Goal: Task Accomplishment & Management: Manage account settings

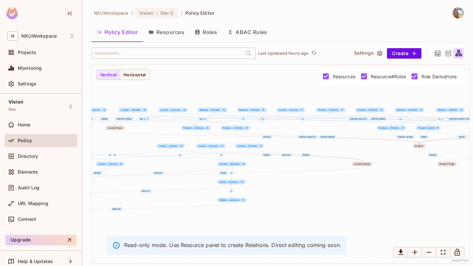
click at [202, 33] on button "Roles" at bounding box center [205, 32] width 33 height 16
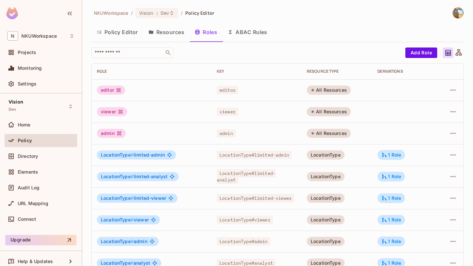
scroll to position [90, 0]
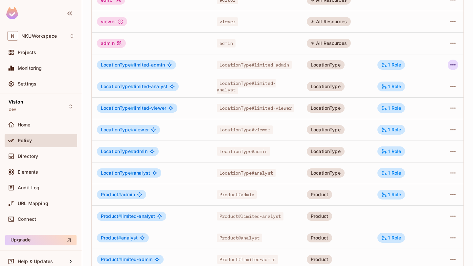
click at [449, 65] on icon "button" at bounding box center [453, 65] width 8 height 8
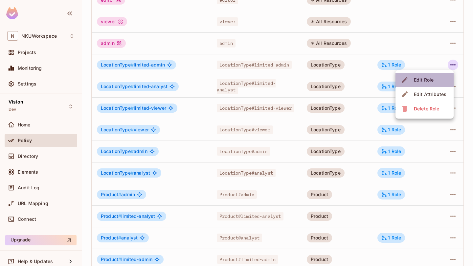
click at [427, 77] on div "Edit Role" at bounding box center [423, 80] width 20 height 7
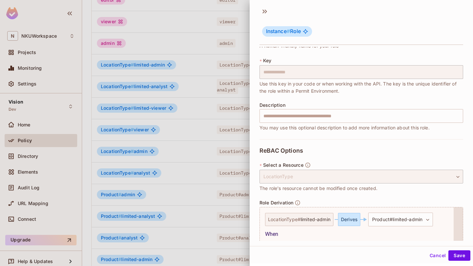
scroll to position [0, 0]
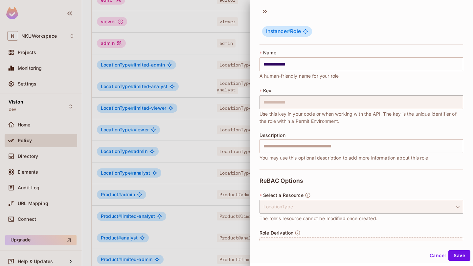
click at [429, 252] on button "Cancel" at bounding box center [437, 256] width 21 height 11
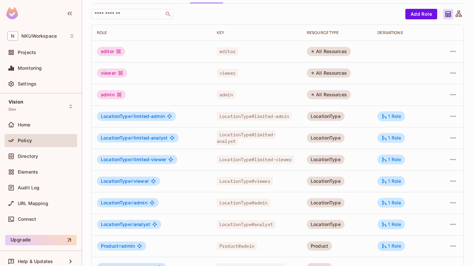
scroll to position [15, 0]
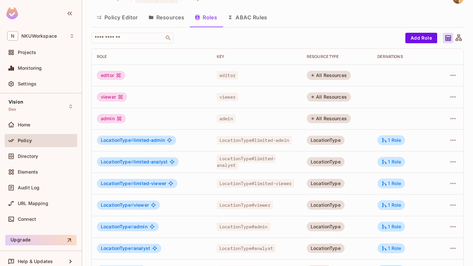
click at [156, 15] on button "Resources" at bounding box center [166, 17] width 46 height 16
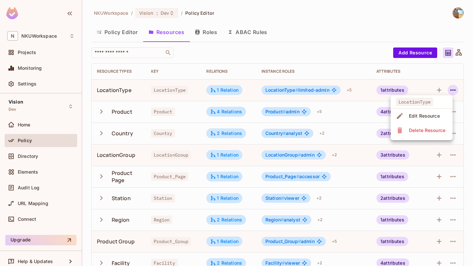
click at [434, 117] on div "Edit Resource" at bounding box center [424, 116] width 31 height 7
click at [451, 92] on icon "button" at bounding box center [453, 90] width 8 height 8
click at [434, 115] on div "Edit Resource" at bounding box center [424, 116] width 31 height 7
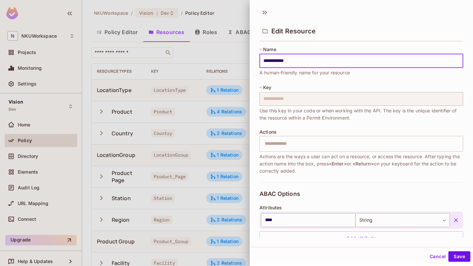
click at [438, 254] on button "Cancel" at bounding box center [437, 257] width 21 height 11
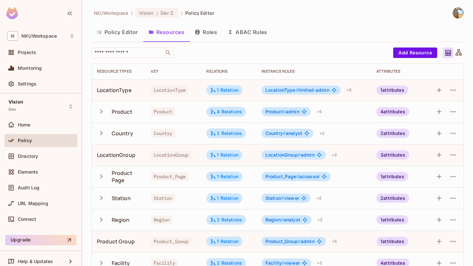
click at [99, 112] on icon "button" at bounding box center [101, 111] width 9 height 9
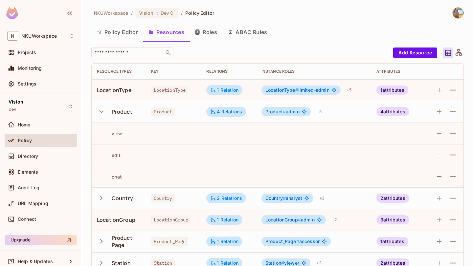
click at [99, 112] on icon "button" at bounding box center [101, 111] width 9 height 9
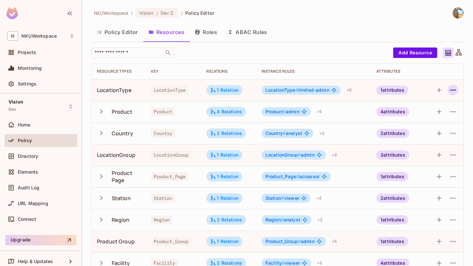
click at [448, 89] on button "button" at bounding box center [452, 90] width 11 height 11
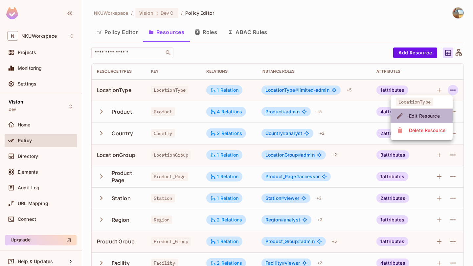
click at [428, 119] on div "Edit Resource" at bounding box center [424, 116] width 31 height 7
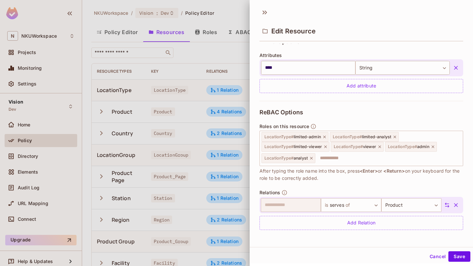
scroll to position [153, 0]
click at [367, 209] on body "N NKUWorkspace Projects Monitoring Settings Vision Dev Home Policy Directory El…" at bounding box center [236, 133] width 473 height 266
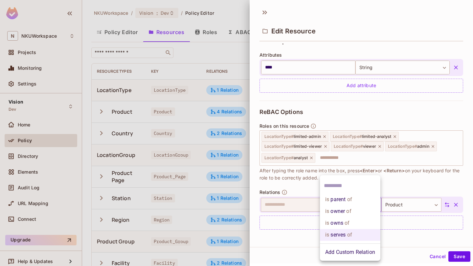
click at [419, 232] on div at bounding box center [236, 133] width 473 height 266
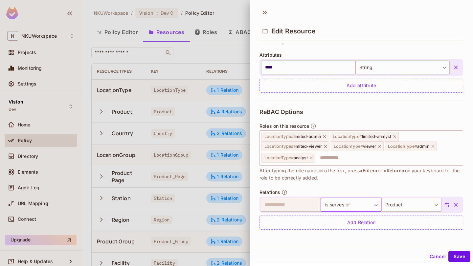
click at [430, 260] on button "Cancel" at bounding box center [437, 257] width 21 height 11
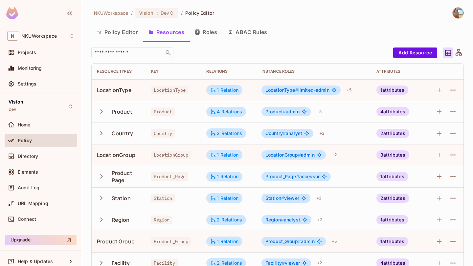
scroll to position [78, 0]
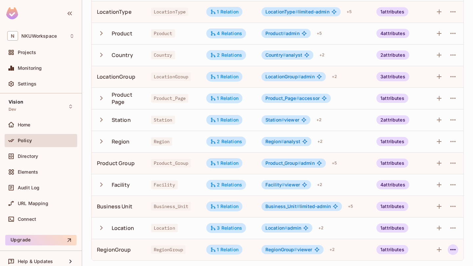
click at [456, 250] on icon "button" at bounding box center [453, 250] width 8 height 8
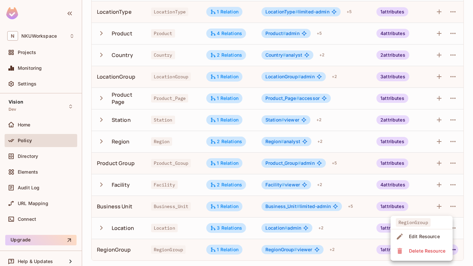
click at [439, 234] on div "Edit Resource" at bounding box center [424, 237] width 31 height 7
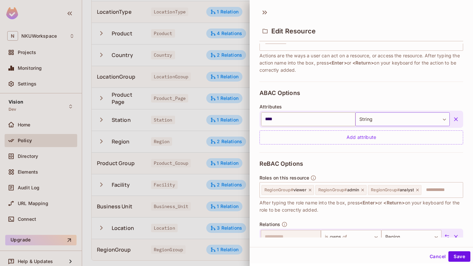
scroll to position [133, 0]
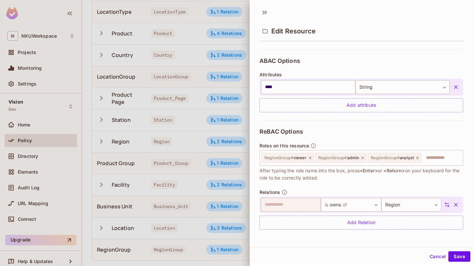
click at [441, 258] on button "Cancel" at bounding box center [437, 257] width 21 height 11
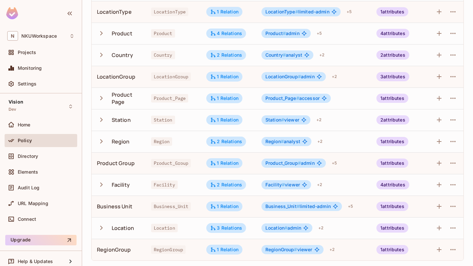
scroll to position [0, 0]
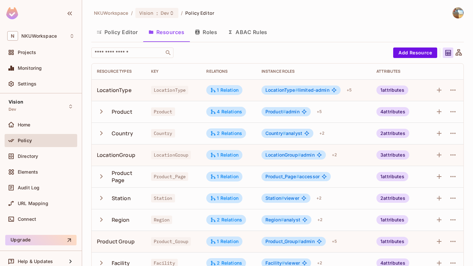
click at [118, 32] on button "Policy Editor" at bounding box center [117, 32] width 52 height 16
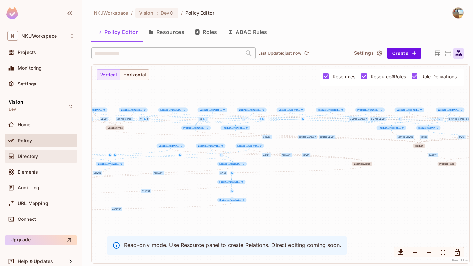
click at [39, 159] on div "Directory" at bounding box center [46, 156] width 57 height 5
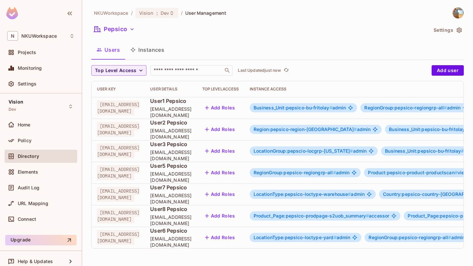
click at [133, 63] on div "NKUWorkspace / Vision : Dev / User Management Pepsico Settings Users Instances …" at bounding box center [277, 130] width 372 height 247
click at [140, 57] on button "Instances" at bounding box center [147, 50] width 44 height 16
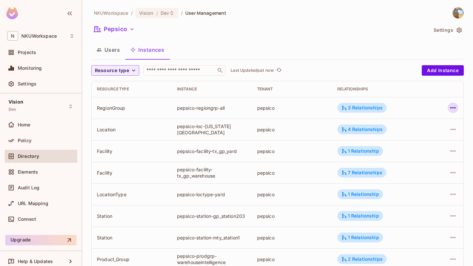
click at [450, 107] on icon "button" at bounding box center [453, 108] width 8 height 8
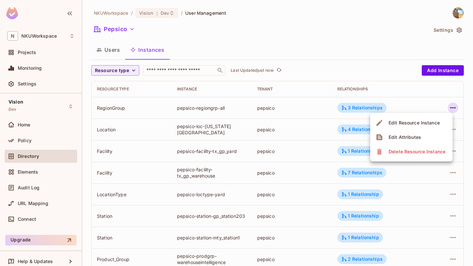
click at [416, 130] on li "Edit Resource Instance" at bounding box center [411, 123] width 82 height 14
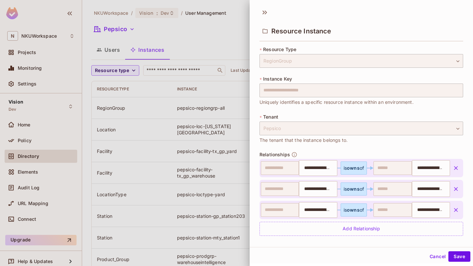
click at [211, 51] on div at bounding box center [236, 133] width 473 height 266
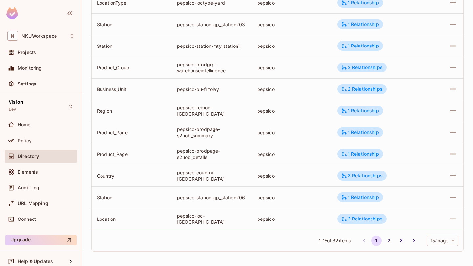
scroll to position [7, 0]
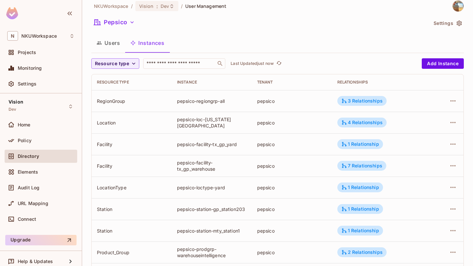
click at [108, 46] on button "Users" at bounding box center [108, 43] width 34 height 16
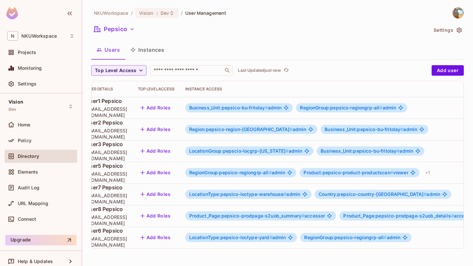
scroll to position [0, 142]
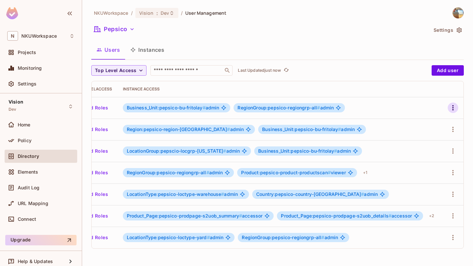
click at [453, 111] on icon "button" at bounding box center [453, 108] width 8 height 8
click at [430, 144] on li "Edit Attributes" at bounding box center [424, 137] width 58 height 14
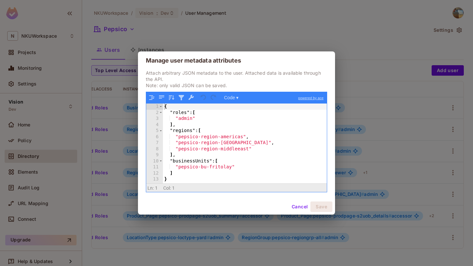
click at [290, 201] on div "Cancel Save" at bounding box center [236, 207] width 197 height 16
click at [293, 207] on button "Cancel" at bounding box center [299, 207] width 21 height 11
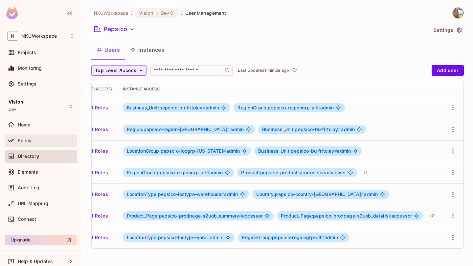
click at [35, 142] on div "Policy" at bounding box center [46, 140] width 57 height 5
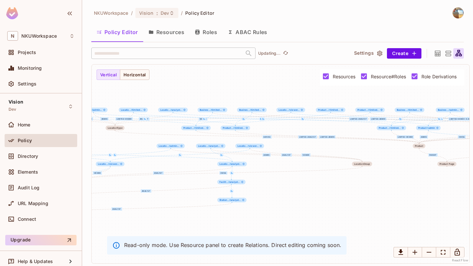
click at [178, 31] on button "Resources" at bounding box center [166, 32] width 46 height 16
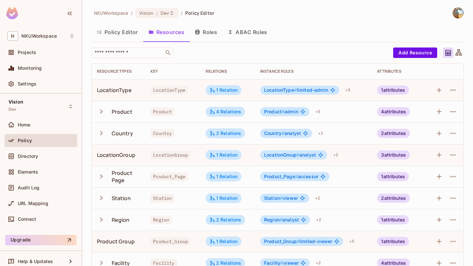
click at [106, 112] on button "button" at bounding box center [102, 112] width 11 height 14
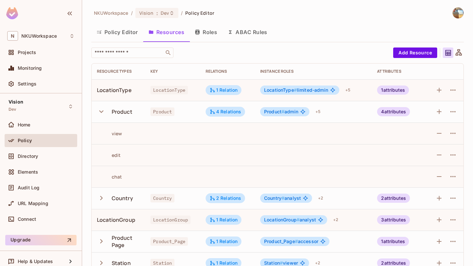
click at [106, 112] on button "button" at bounding box center [102, 112] width 11 height 14
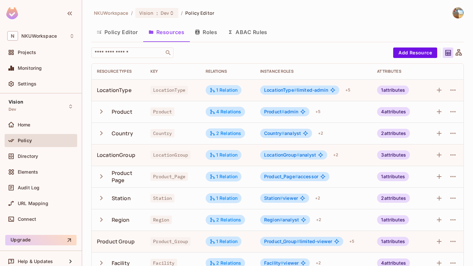
click at [104, 140] on button "button" at bounding box center [102, 133] width 11 height 14
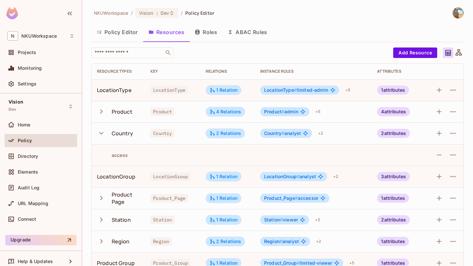
click at [105, 134] on icon "button" at bounding box center [101, 133] width 9 height 9
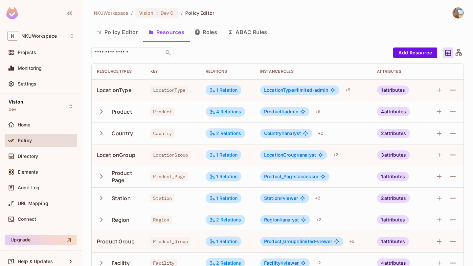
click at [100, 177] on icon "button" at bounding box center [101, 176] width 9 height 9
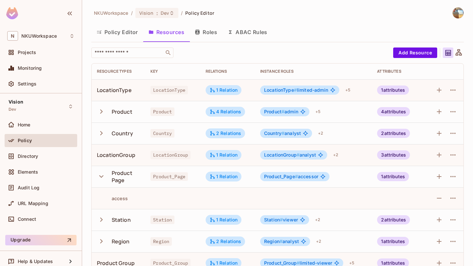
click at [100, 177] on icon "button" at bounding box center [101, 177] width 4 height 3
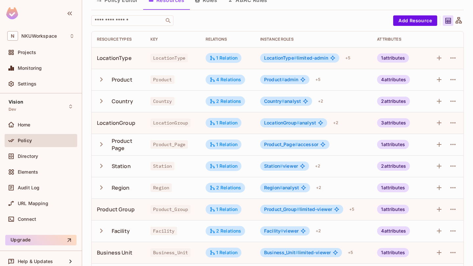
scroll to position [33, 0]
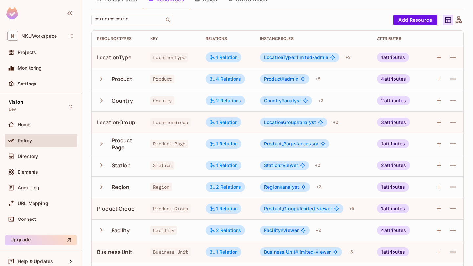
click at [102, 192] on button "button" at bounding box center [102, 187] width 11 height 14
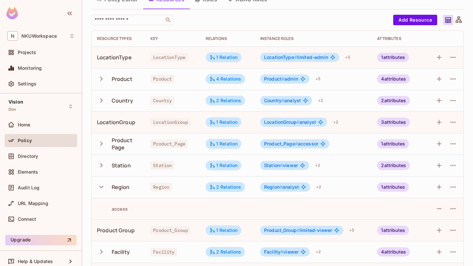
click at [102, 192] on button "button" at bounding box center [102, 187] width 11 height 14
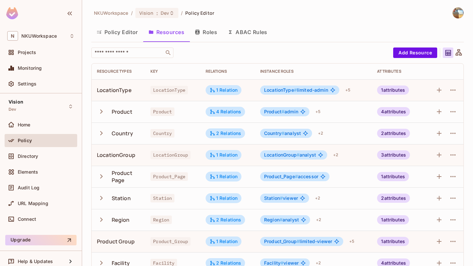
scroll to position [78, 0]
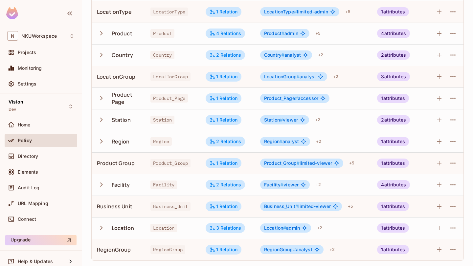
click at [100, 226] on icon "button" at bounding box center [101, 228] width 3 height 4
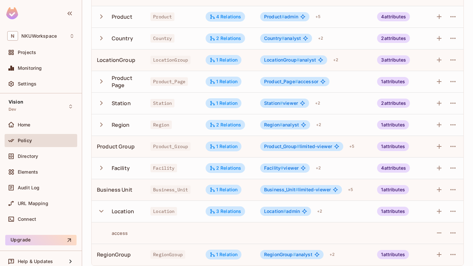
scroll to position [100, 0]
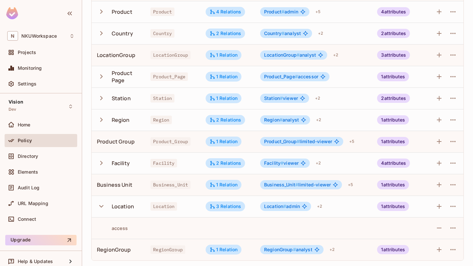
click at [100, 206] on icon "button" at bounding box center [101, 206] width 4 height 3
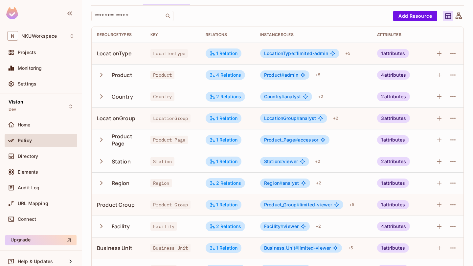
scroll to position [0, 0]
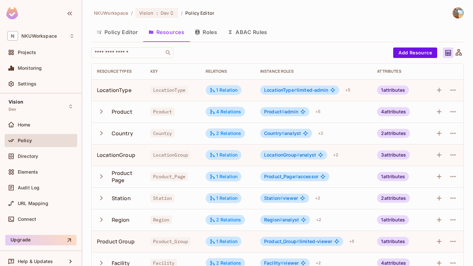
click at [207, 35] on button "Roles" at bounding box center [205, 32] width 33 height 16
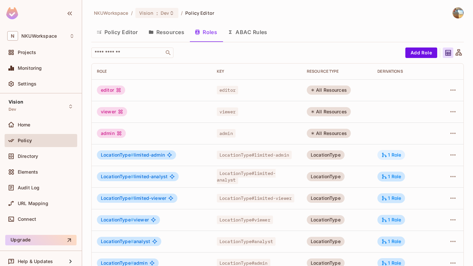
click at [401, 156] on div "1 Role" at bounding box center [391, 155] width 28 height 10
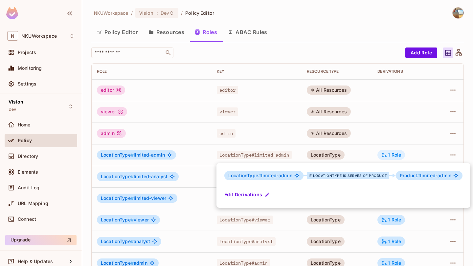
click at [401, 156] on div at bounding box center [236, 133] width 473 height 266
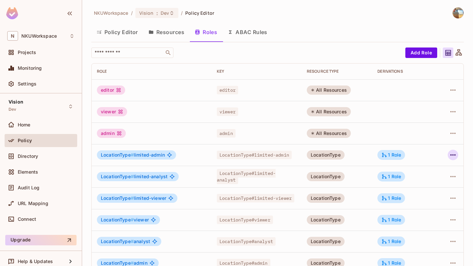
click at [451, 153] on icon "button" at bounding box center [453, 155] width 8 height 8
click at [437, 165] on li "Edit Role" at bounding box center [424, 170] width 58 height 14
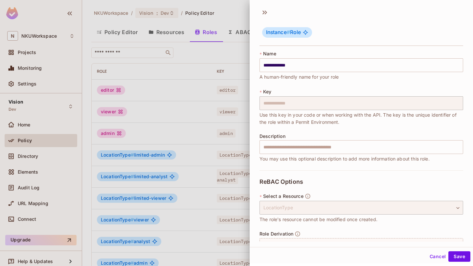
click at [434, 259] on button "Cancel" at bounding box center [437, 257] width 21 height 11
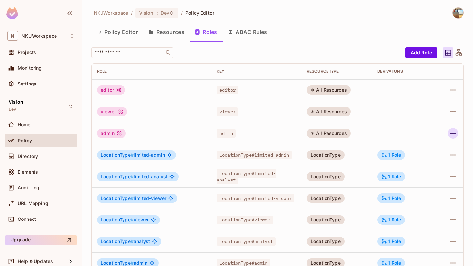
click at [454, 133] on icon "button" at bounding box center [453, 134] width 8 height 8
click at [426, 147] on div "Edit Role" at bounding box center [423, 148] width 20 height 7
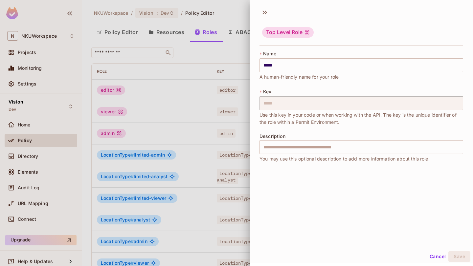
click at [433, 261] on button "Cancel" at bounding box center [437, 257] width 21 height 11
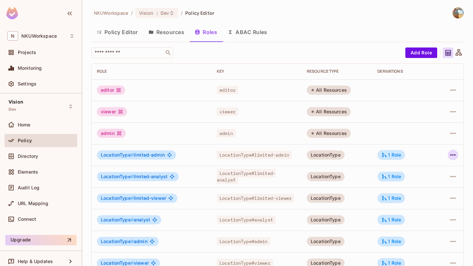
click at [450, 157] on icon "button" at bounding box center [453, 155] width 8 height 8
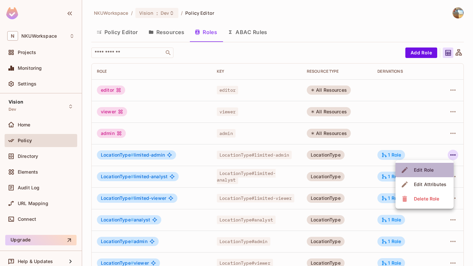
click at [437, 169] on li "Edit Role" at bounding box center [424, 170] width 58 height 14
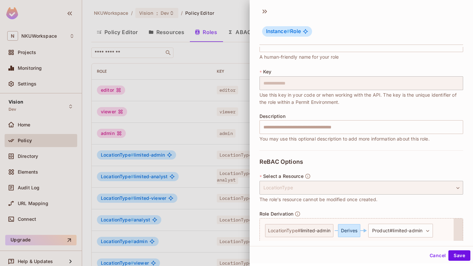
scroll to position [17, 0]
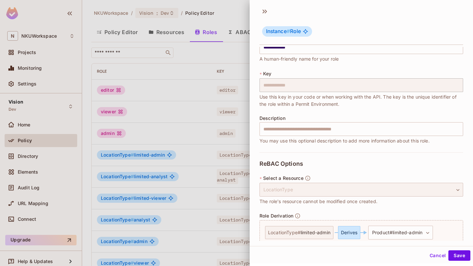
click at [432, 189] on div "LocationType" at bounding box center [360, 190] width 203 height 14
click at [432, 254] on button "Cancel" at bounding box center [437, 256] width 21 height 11
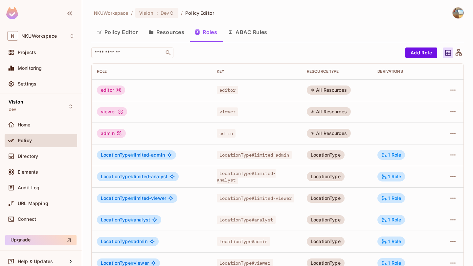
scroll to position [165, 0]
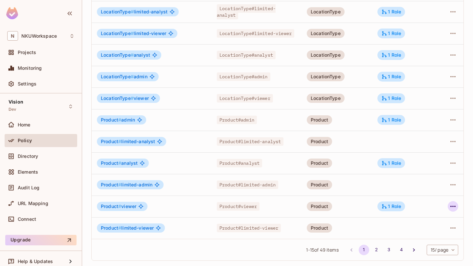
click at [452, 203] on icon "button" at bounding box center [453, 207] width 8 height 8
click at [452, 203] on div at bounding box center [236, 133] width 473 height 266
click at [452, 203] on icon "button" at bounding box center [453, 207] width 8 height 8
click at [434, 240] on span "Edit Attributes" at bounding box center [430, 236] width 36 height 11
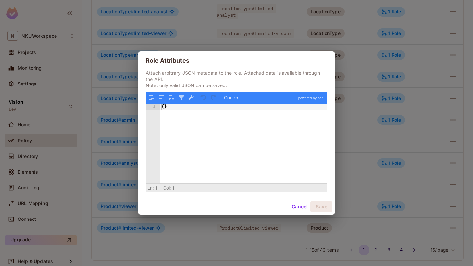
click at [298, 203] on button "Cancel" at bounding box center [299, 207] width 21 height 11
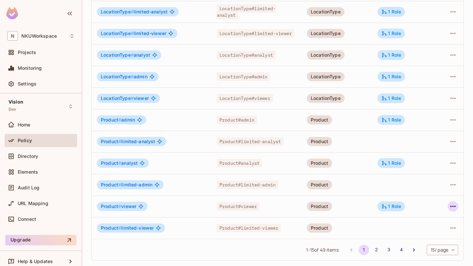
click at [451, 206] on icon "button" at bounding box center [453, 207] width 8 height 8
click at [434, 222] on span "Edit Role" at bounding box center [424, 222] width 24 height 11
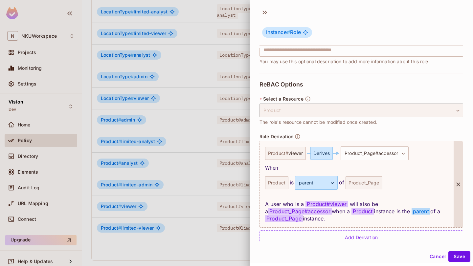
scroll to position [101, 0]
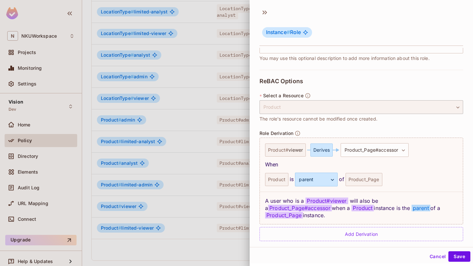
click at [438, 258] on button "Cancel" at bounding box center [437, 257] width 21 height 11
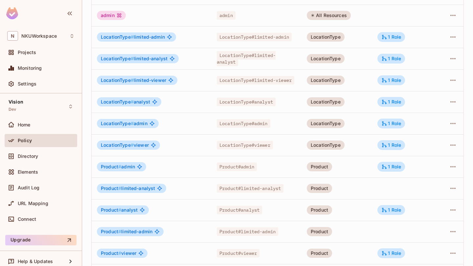
scroll to position [165, 0]
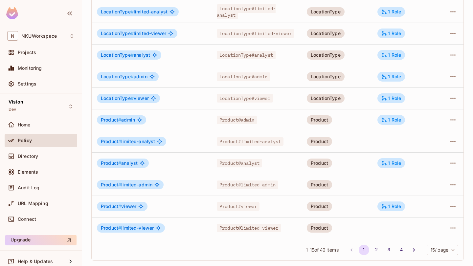
click at [380, 251] on li "2" at bounding box center [376, 250] width 12 height 11
click at [376, 250] on button "2" at bounding box center [376, 250] width 11 height 11
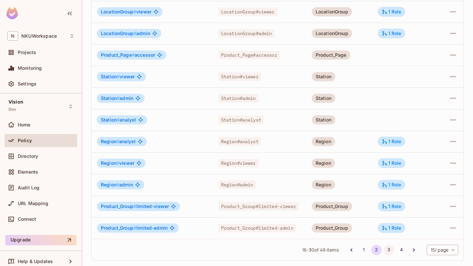
click at [388, 250] on button "3" at bounding box center [388, 250] width 11 height 11
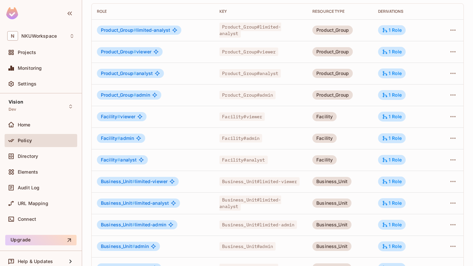
scroll to position [59, 0]
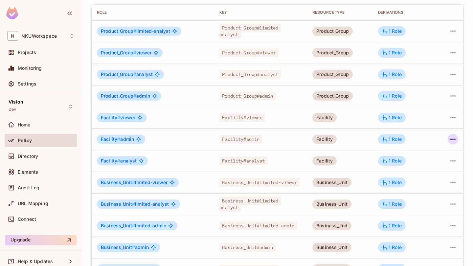
click at [452, 139] on icon "button" at bounding box center [452, 139] width 5 height 1
click at [432, 154] on div "Edit Role" at bounding box center [423, 154] width 20 height 7
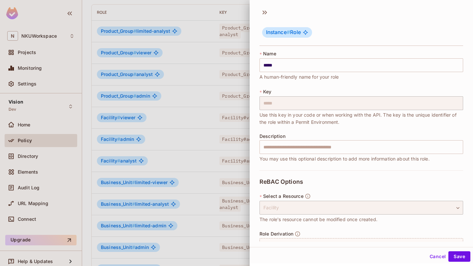
click at [214, 120] on div at bounding box center [236, 133] width 473 height 266
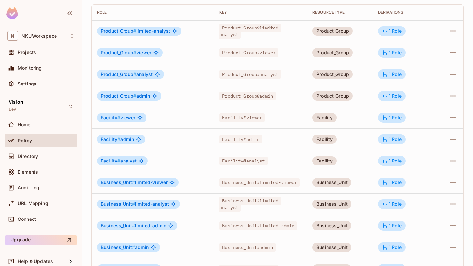
click at [128, 141] on span "Facility # admin" at bounding box center [117, 139] width 33 height 5
click at [226, 142] on span "Facility#admin" at bounding box center [240, 139] width 43 height 9
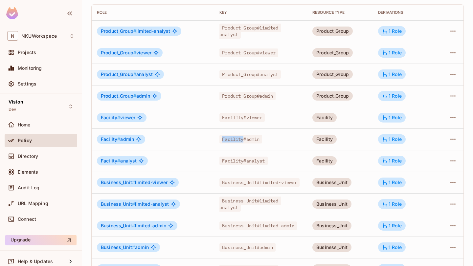
click at [226, 142] on span "Facility#admin" at bounding box center [240, 139] width 43 height 9
click at [320, 140] on div "Facility" at bounding box center [324, 139] width 24 height 9
click at [386, 137] on icon at bounding box center [385, 140] width 6 height 6
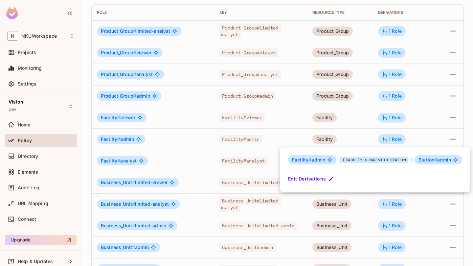
click at [423, 139] on div at bounding box center [236, 133] width 473 height 266
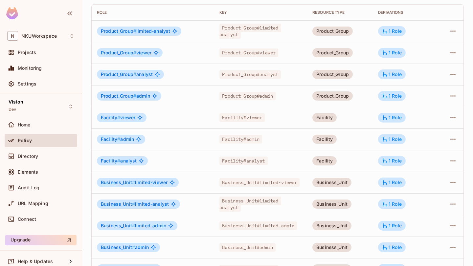
click at [441, 139] on td at bounding box center [449, 140] width 27 height 22
click at [452, 139] on icon "button" at bounding box center [452, 139] width 5 height 1
click at [435, 154] on li "Edit Role" at bounding box center [424, 154] width 58 height 14
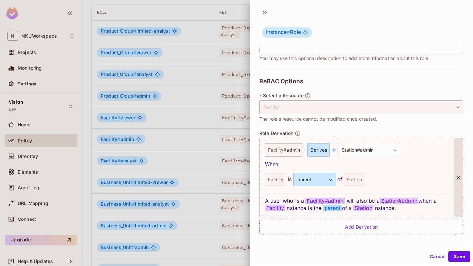
scroll to position [1, 0]
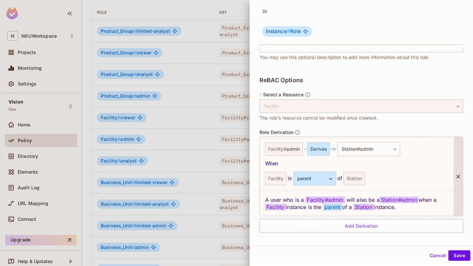
click at [349, 208] on div "A user who is a Facility # admin will also be a Station#admin when a Facility i…" at bounding box center [357, 203] width 194 height 25
click at [328, 202] on span "Facility # admin" at bounding box center [324, 200] width 39 height 7
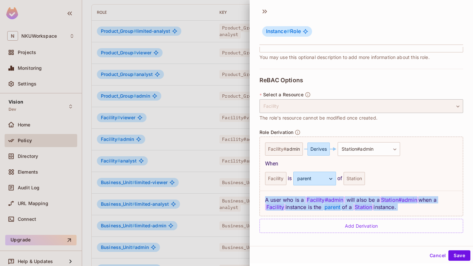
click at [208, 133] on div at bounding box center [236, 133] width 473 height 266
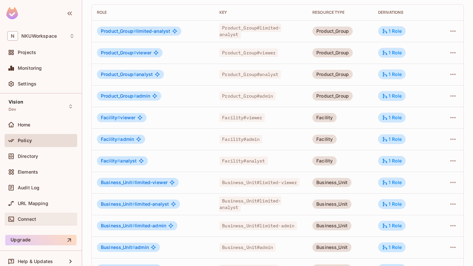
scroll to position [6, 0]
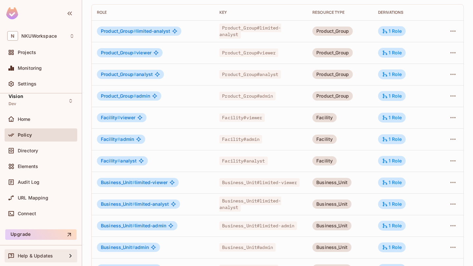
click at [29, 251] on div "Help & Updates" at bounding box center [41, 256] width 73 height 13
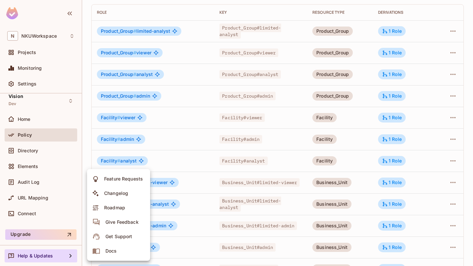
click at [176, 149] on div at bounding box center [236, 133] width 473 height 266
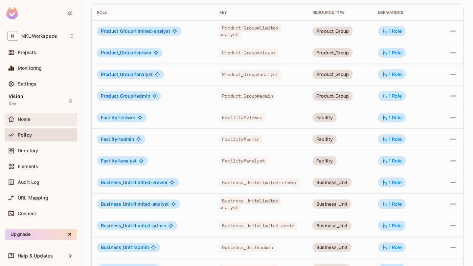
scroll to position [0, 0]
